Goal: Task Accomplishment & Management: Manage account settings

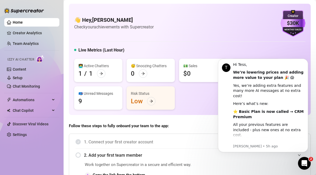
scroll to position [11, 0]
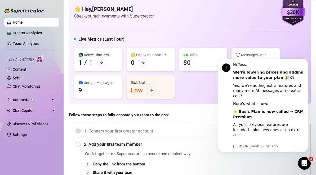
click at [104, 66] on div "👩‍💻 Active Chatters 1 / 1" at bounding box center [98, 59] width 48 height 23
click at [101, 62] on icon "arrow-right" at bounding box center [101, 63] width 4 height 4
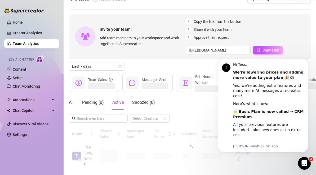
scroll to position [10, 0]
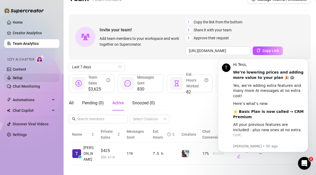
click at [23, 78] on link "Setup" at bounding box center [18, 78] width 10 height 4
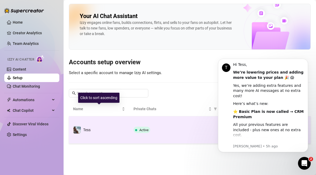
click at [130, 124] on td "Active" at bounding box center [174, 129] width 91 height 27
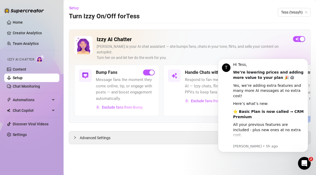
click at [146, 77] on span "Message fans the moment they come online, tip, or engage with posts — and boost…" at bounding box center [125, 89] width 59 height 25
click at [149, 70] on div "button" at bounding box center [151, 72] width 5 height 5
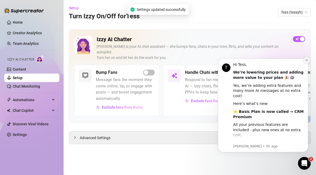
click at [305, 62] on button "Dismiss notification" at bounding box center [306, 60] width 7 height 7
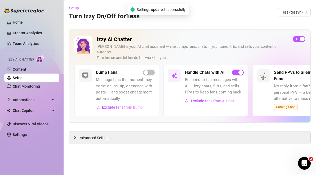
click at [237, 70] on div "Handle Chats with AI" at bounding box center [214, 72] width 59 height 6
click at [241, 70] on div "button" at bounding box center [241, 72] width 5 height 5
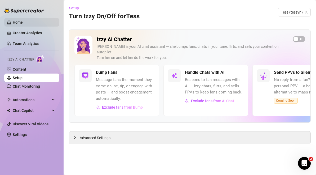
click at [18, 23] on link "Home" at bounding box center [18, 22] width 10 height 4
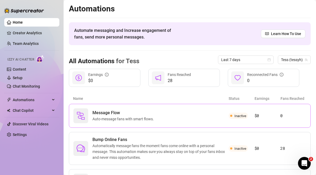
scroll to position [12, 0]
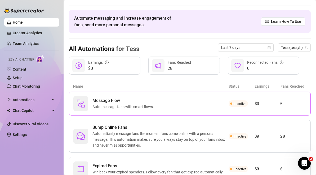
click at [147, 102] on span "Message Flow" at bounding box center [125, 100] width 64 height 6
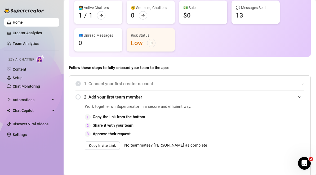
scroll to position [58, 0]
click at [1, 15] on aside "Home Creator Analytics Team Analytics Izzy AI Chatter Content Setup Chat Monito…" at bounding box center [32, 87] width 64 height 175
